Goal: Navigation & Orientation: Understand site structure

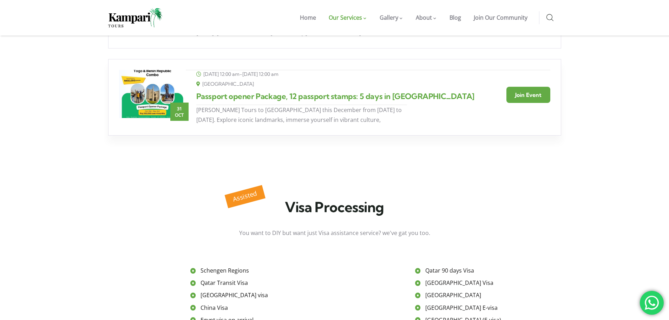
scroll to position [387, 0]
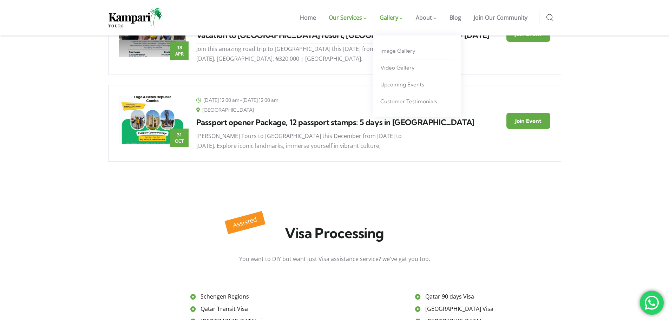
click at [398, 17] on span "Gallery" at bounding box center [389, 18] width 19 height 8
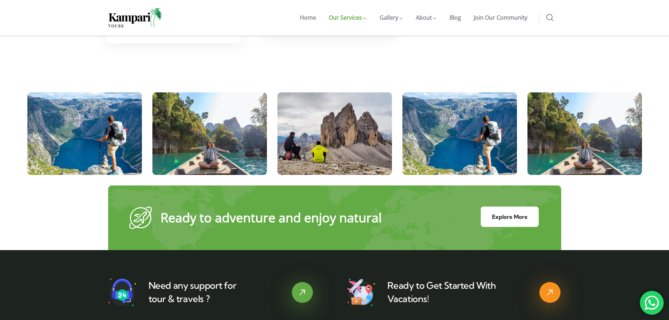
scroll to position [1124, 0]
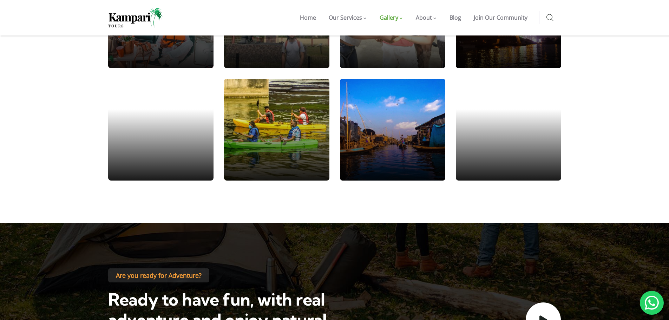
scroll to position [738, 0]
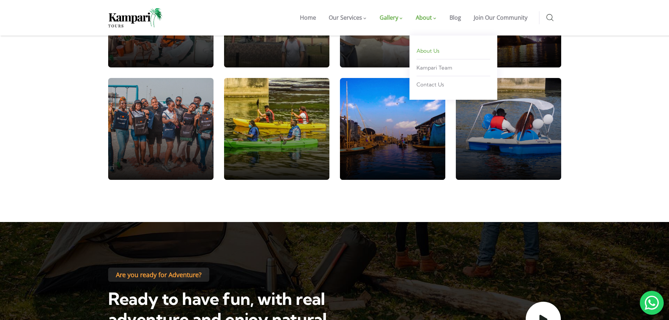
click at [430, 52] on span "About Us" at bounding box center [428, 50] width 23 height 7
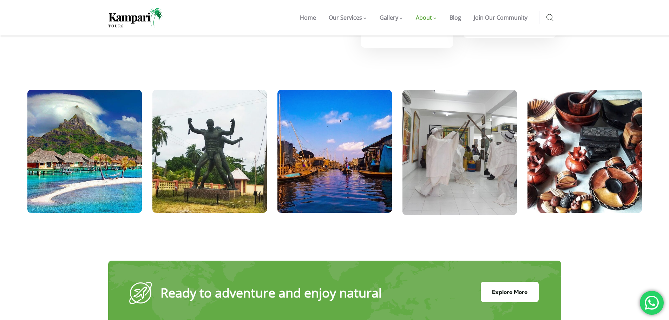
scroll to position [1687, 0]
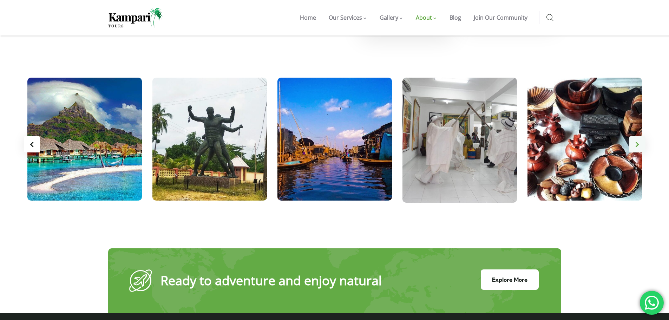
click at [634, 143] on div "Next slide" at bounding box center [638, 144] width 16 height 16
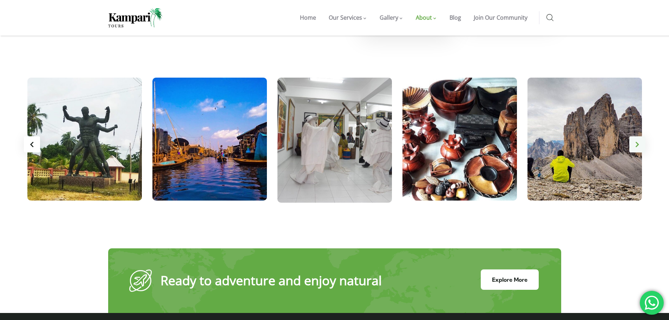
click at [637, 144] on div "Next slide" at bounding box center [638, 144] width 16 height 16
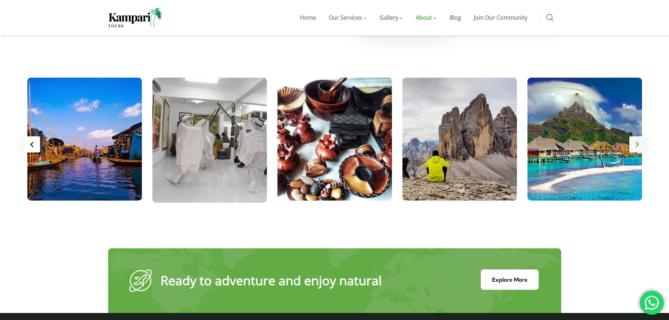
click at [637, 144] on div "Next slide" at bounding box center [638, 144] width 16 height 16
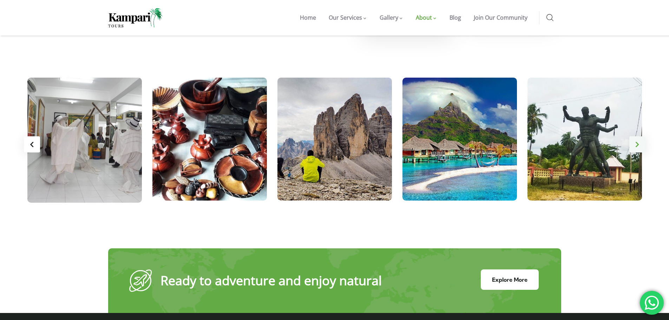
click at [637, 144] on div "Next slide" at bounding box center [638, 144] width 16 height 16
